Goal: Task Accomplishment & Management: Manage account settings

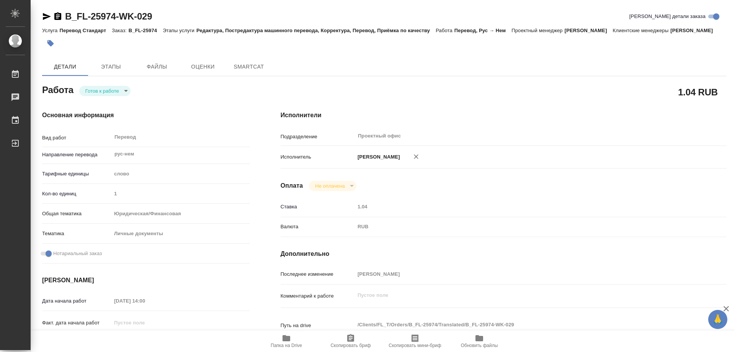
type textarea "x"
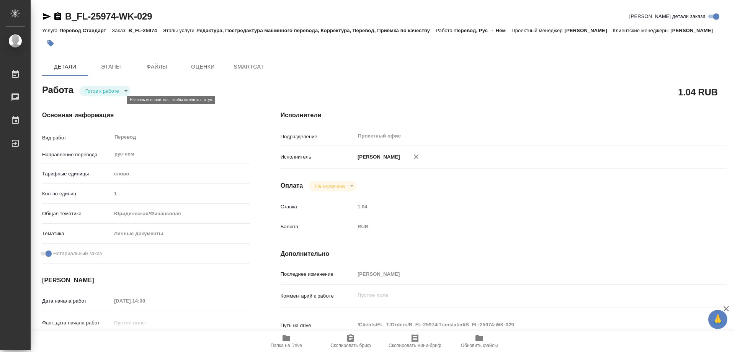
type textarea "x"
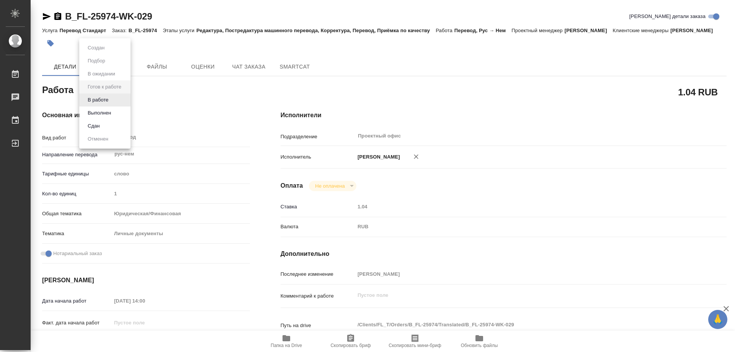
click at [125, 97] on body "🙏 .cls-1 fill:#fff; AWATERA Kozinets Larisa Работы Чаты График Выйти B_FL-25974…" at bounding box center [367, 176] width 735 height 352
type textarea "x"
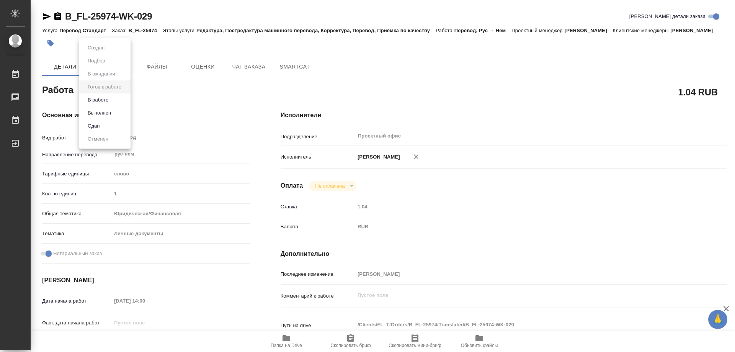
type textarea "x"
click at [100, 98] on button "В работе" at bounding box center [97, 100] width 25 height 8
type textarea "x"
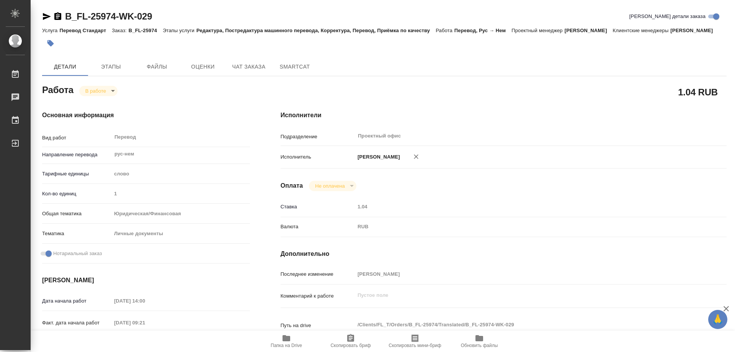
type textarea "x"
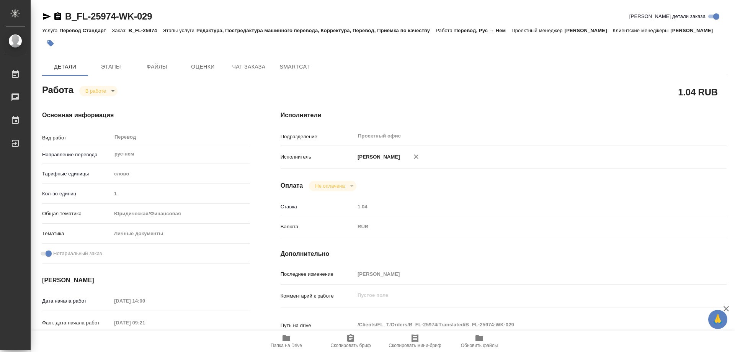
type textarea "x"
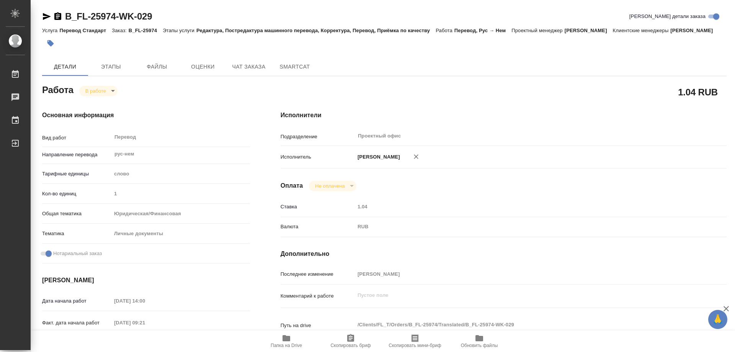
type textarea "x"
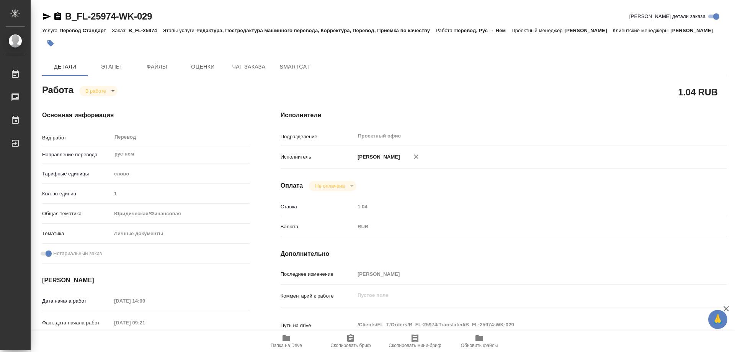
type textarea "x"
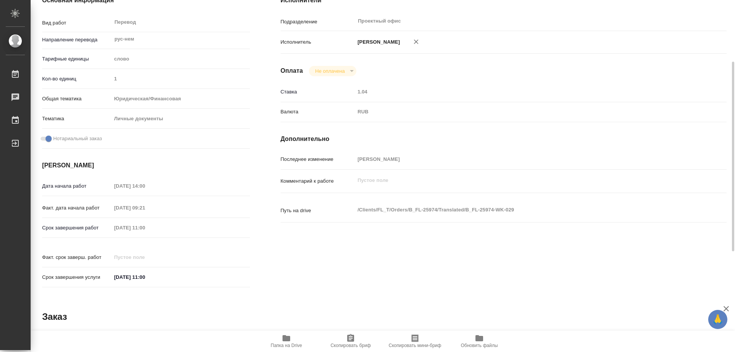
type textarea "x"
